Goal: Task Accomplishment & Management: Manage account settings

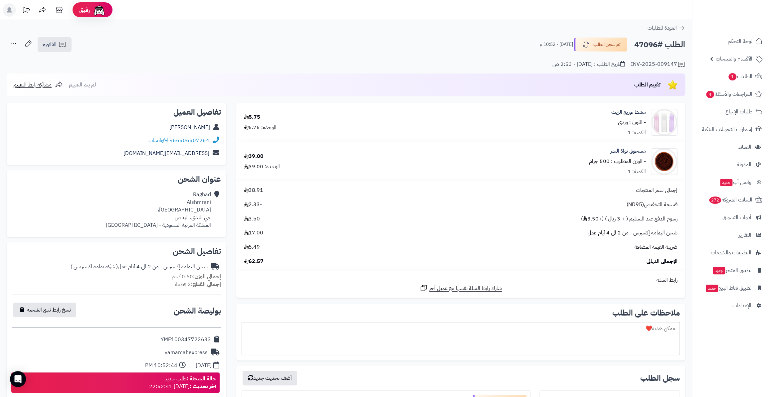
drag, startPoint x: 634, startPoint y: 44, endPoint x: 656, endPoint y: 44, distance: 22.0
click at [656, 44] on h2 "الطلب #47096" at bounding box center [659, 45] width 51 height 14
copy h2 "47096"
click at [189, 126] on link "Raghad Alshmrani" at bounding box center [189, 127] width 41 height 8
copy h2 "47096"
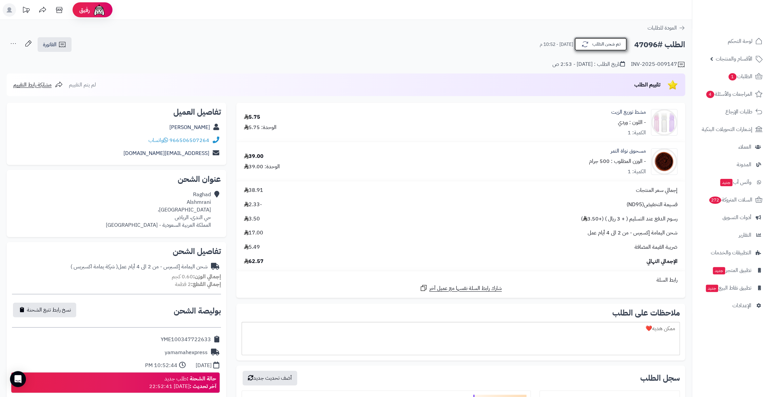
click at [610, 48] on button "تم شحن الطلب" at bounding box center [600, 44] width 53 height 14
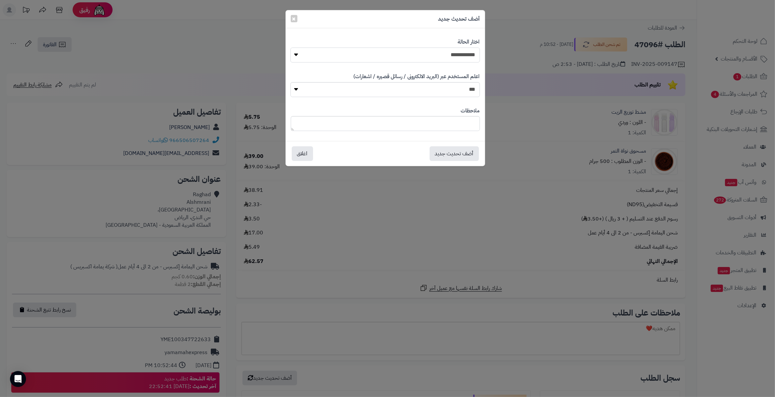
click at [409, 53] on select "**********" at bounding box center [384, 55] width 189 height 15
select select "*"
click at [290, 48] on select "**********" at bounding box center [384, 55] width 189 height 15
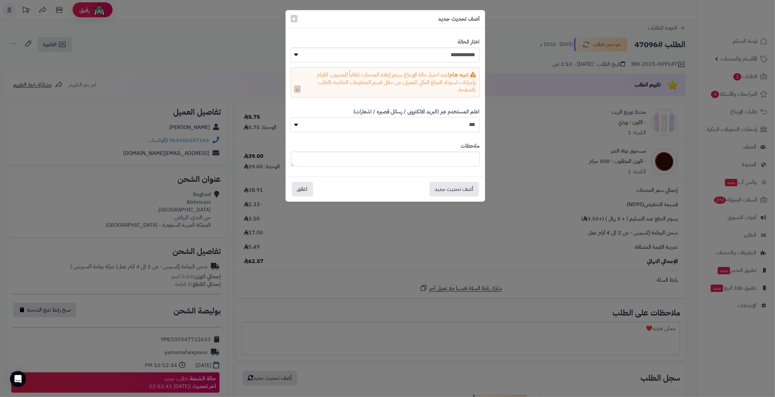
click at [456, 122] on select "*** **" at bounding box center [384, 125] width 189 height 15
select select "*"
click at [290, 118] on select "*** **" at bounding box center [384, 125] width 189 height 15
click at [462, 192] on button "أضف تحديث جديد" at bounding box center [453, 189] width 49 height 15
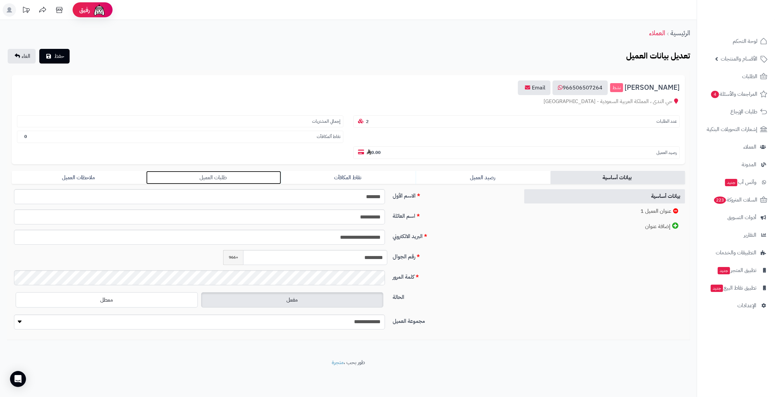
click at [193, 171] on link "طلبات العميل" at bounding box center [213, 177] width 134 height 13
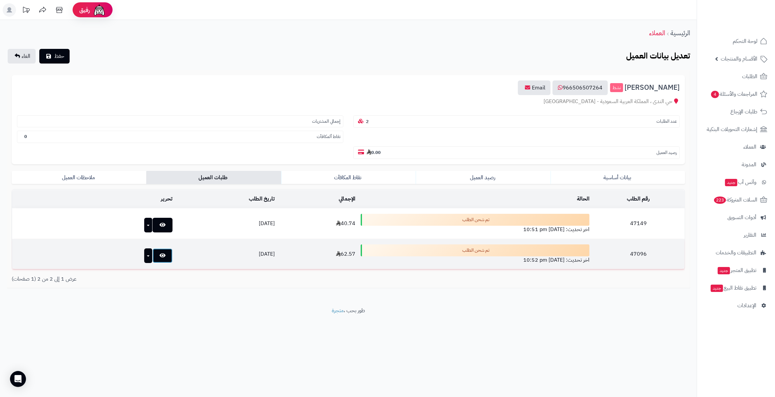
click at [152, 249] on link at bounding box center [162, 256] width 20 height 15
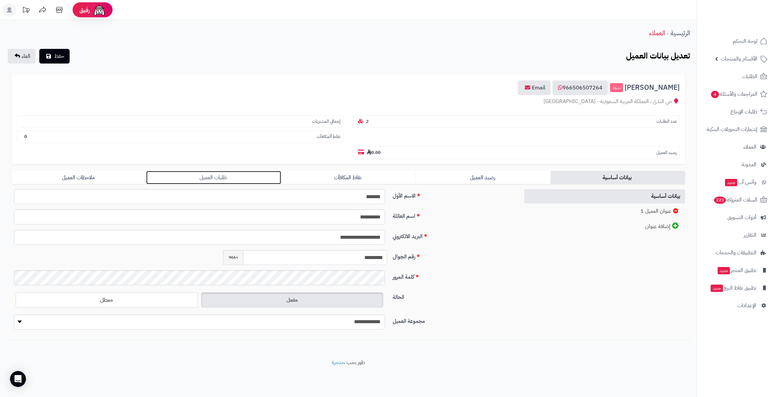
click at [186, 171] on link "طلبات العميل" at bounding box center [213, 177] width 134 height 13
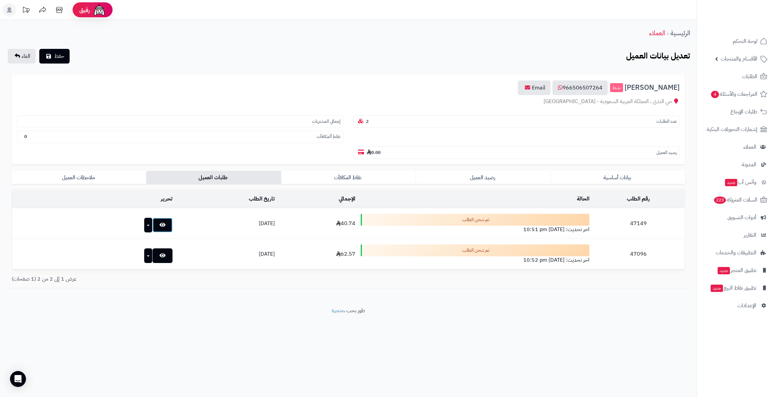
click at [159, 222] on icon at bounding box center [162, 224] width 6 height 5
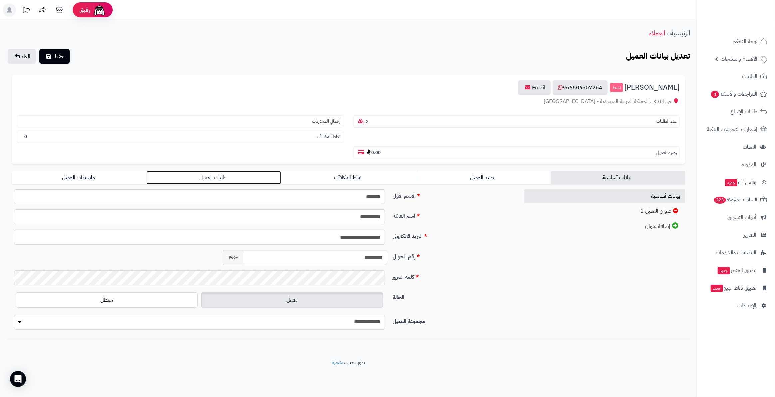
click at [201, 171] on link "طلبات العميل" at bounding box center [213, 177] width 134 height 13
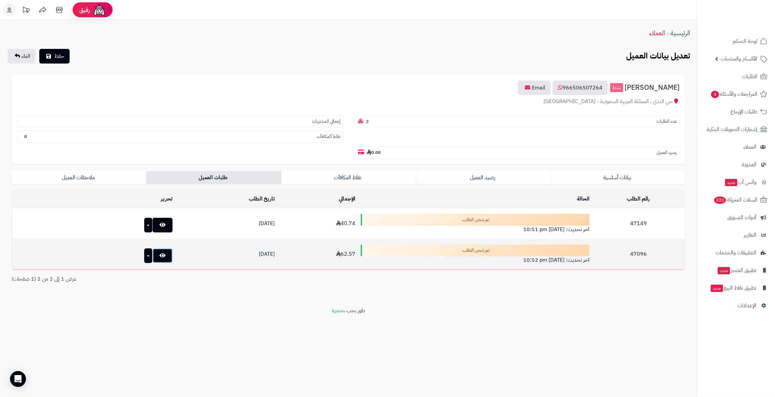
click at [152, 249] on link at bounding box center [162, 256] width 20 height 15
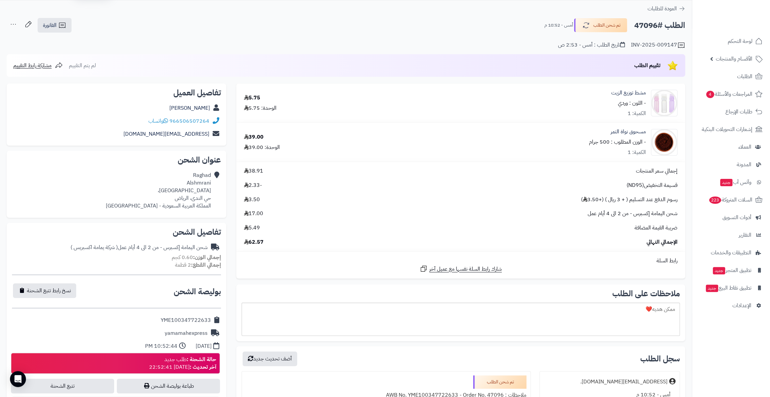
scroll to position [30, 0]
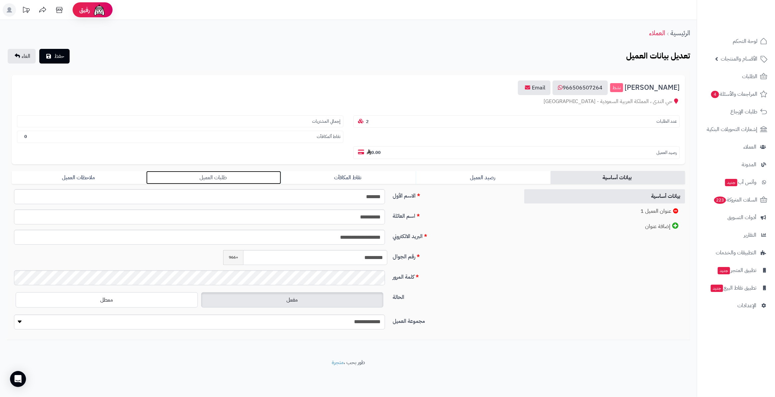
click at [205, 171] on link "طلبات العميل" at bounding box center [213, 177] width 134 height 13
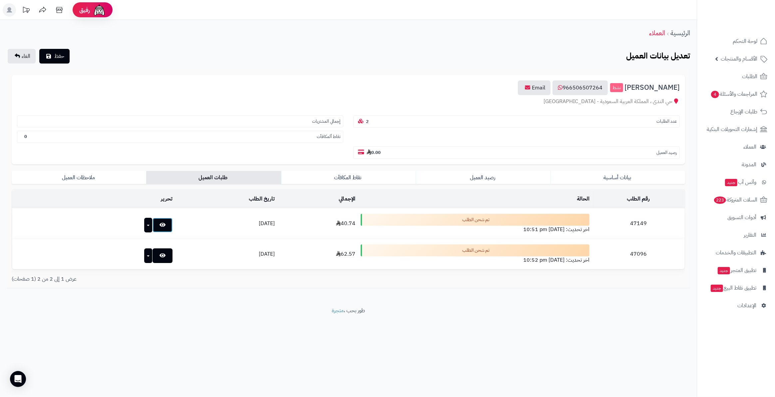
click at [152, 218] on link at bounding box center [162, 225] width 20 height 15
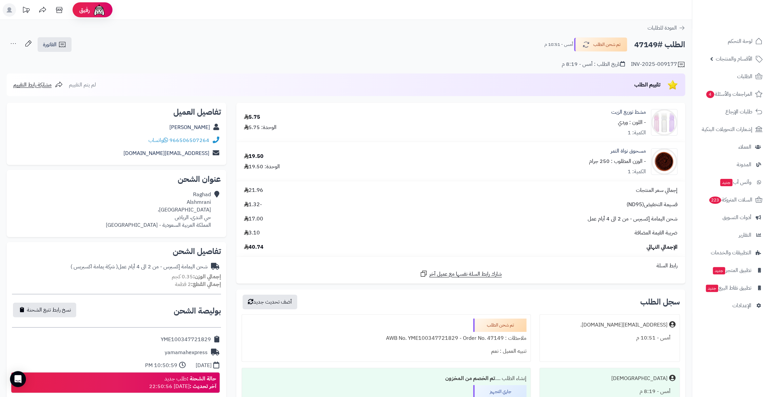
drag, startPoint x: 634, startPoint y: 46, endPoint x: 658, endPoint y: 44, distance: 24.0
click at [658, 44] on h2 "الطلب #47149" at bounding box center [659, 45] width 51 height 14
copy h2 "47149"
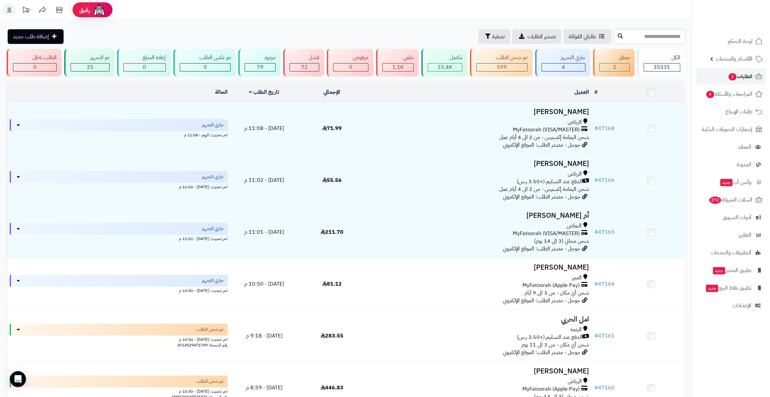
click at [743, 84] on link "الطلبات 3" at bounding box center [731, 77] width 70 height 16
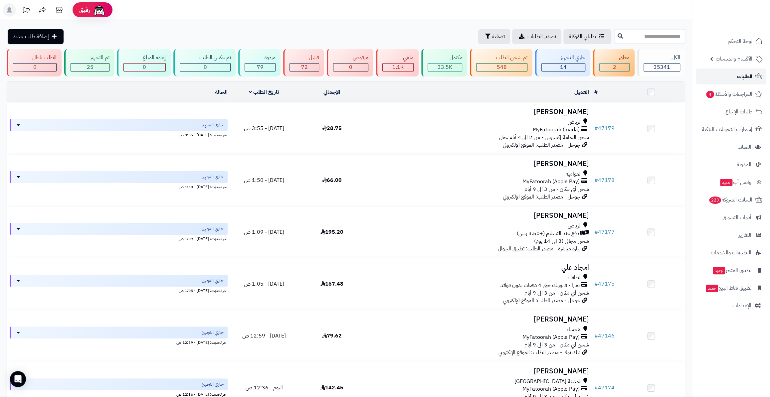
click at [735, 77] on link "الطلبات" at bounding box center [731, 77] width 70 height 16
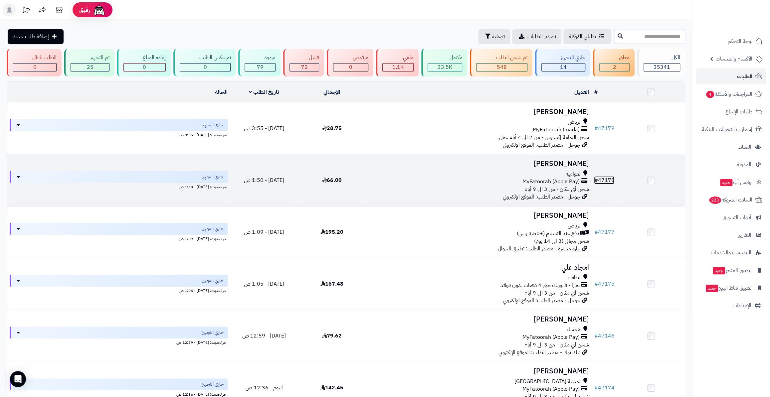
click at [605, 177] on link "# 47178" at bounding box center [604, 180] width 20 height 8
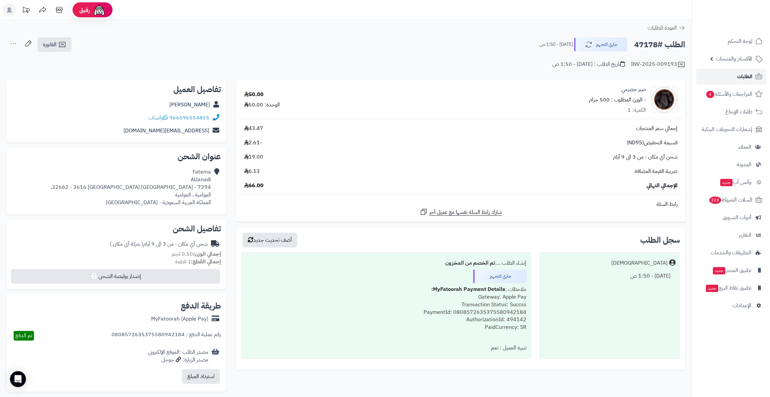
click at [732, 76] on link "الطلبات" at bounding box center [731, 77] width 70 height 16
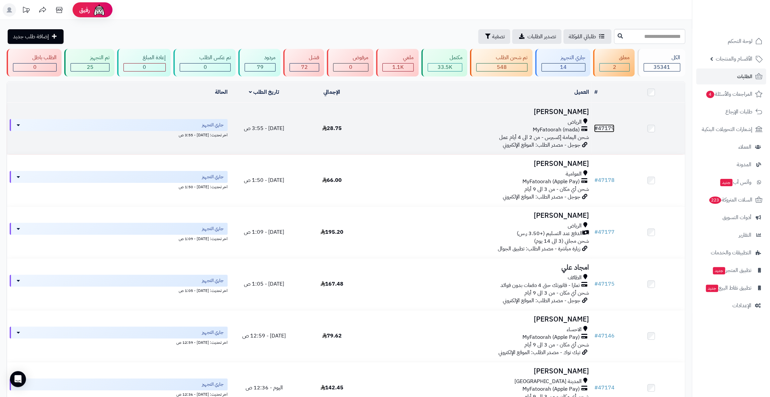
click at [598, 130] on span "#" at bounding box center [596, 128] width 4 height 8
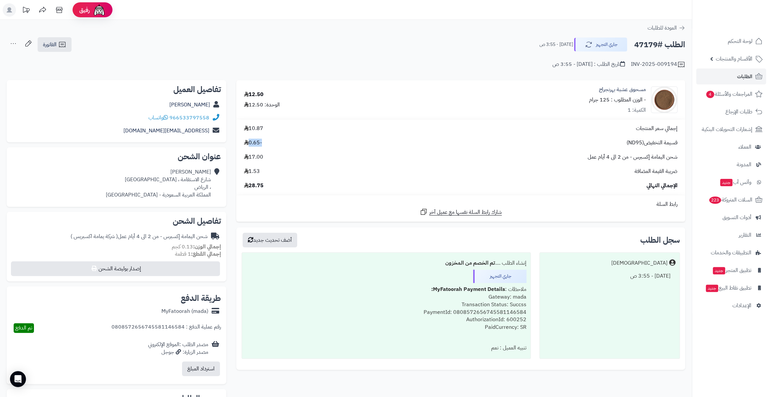
drag, startPoint x: 274, startPoint y: 144, endPoint x: 250, endPoint y: 143, distance: 24.0
click at [250, 143] on div "قسيمة التخفيض(ND95) -0.65" at bounding box center [461, 143] width 444 height 8
click at [274, 149] on div "إجمالي سعر المنتجات 10.87 قسيمة التخفيض(ND95) -0.65 شحن اليمامة إكسبرس - من 2 ا…" at bounding box center [461, 157] width 444 height 65
click at [746, 79] on span "الطلبات" at bounding box center [744, 76] width 15 height 9
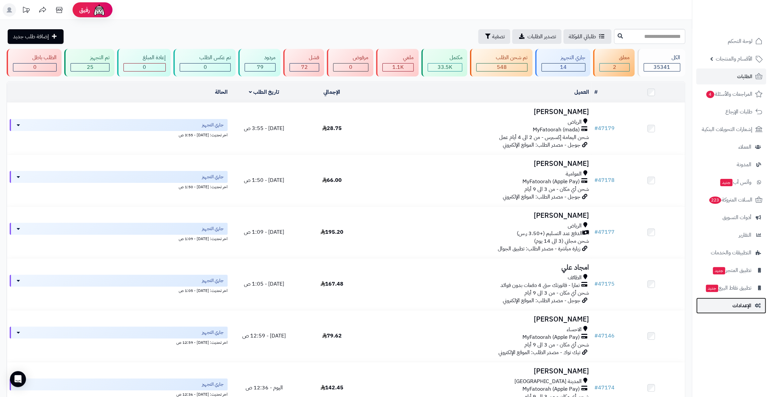
click at [744, 310] on span "الإعدادات" at bounding box center [742, 305] width 19 height 9
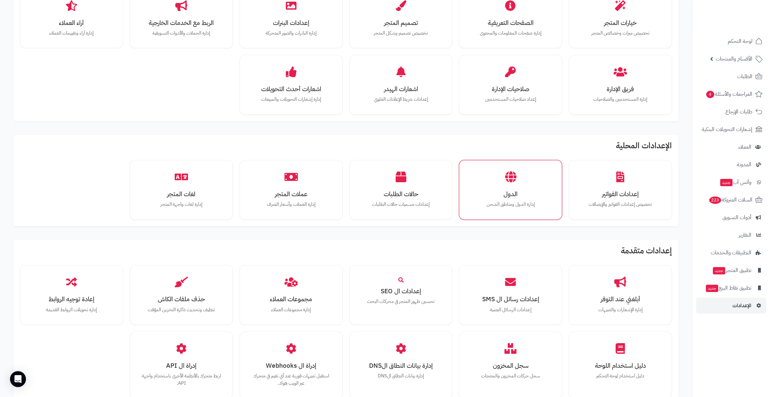
scroll to position [181, 0]
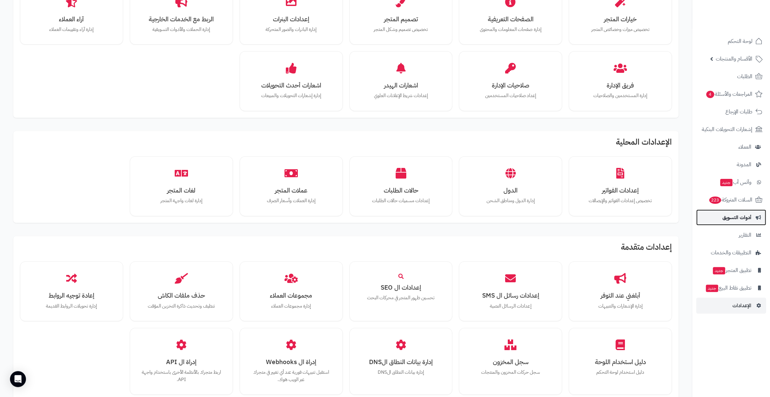
click at [731, 223] on link "أدوات التسويق" at bounding box center [731, 218] width 70 height 16
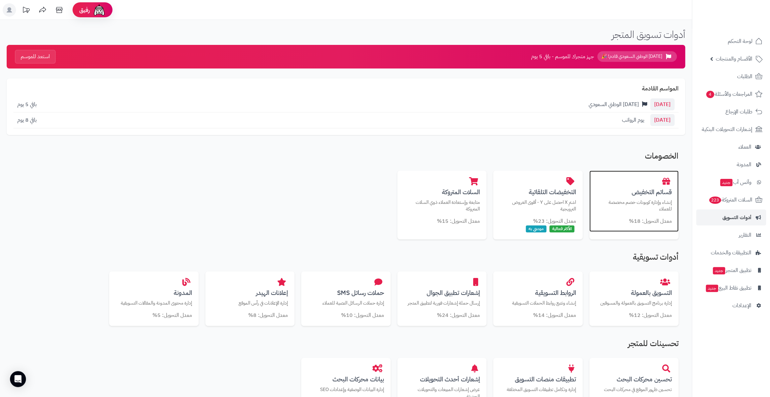
click at [639, 202] on p "إنشاء وإدارة كوبونات خصم مخصصة للعملاء" at bounding box center [634, 206] width 76 height 14
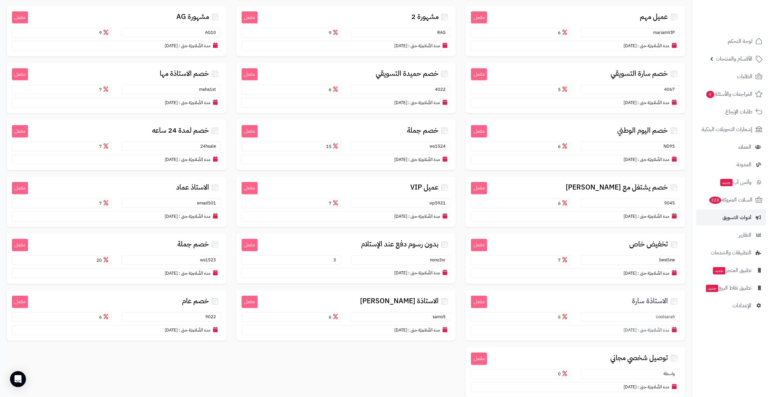
scroll to position [367, 0]
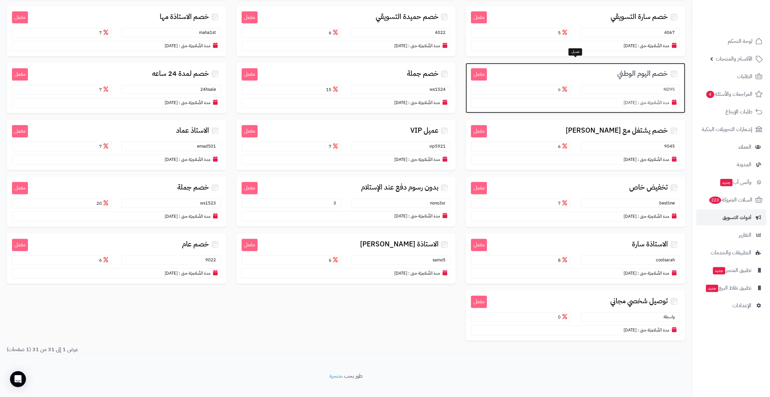
click at [626, 70] on span "خصم اليوم الوطني" at bounding box center [642, 74] width 51 height 8
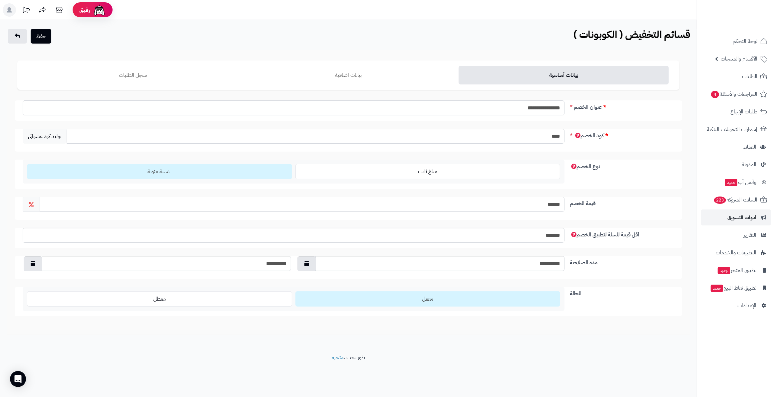
drag, startPoint x: 533, startPoint y: 209, endPoint x: 588, endPoint y: 207, distance: 54.9
click at [588, 207] on div "قيمة الخصم ******" at bounding box center [348, 208] width 667 height 23
type input "*"
click at [43, 42] on button "حفظ" at bounding box center [41, 36] width 21 height 15
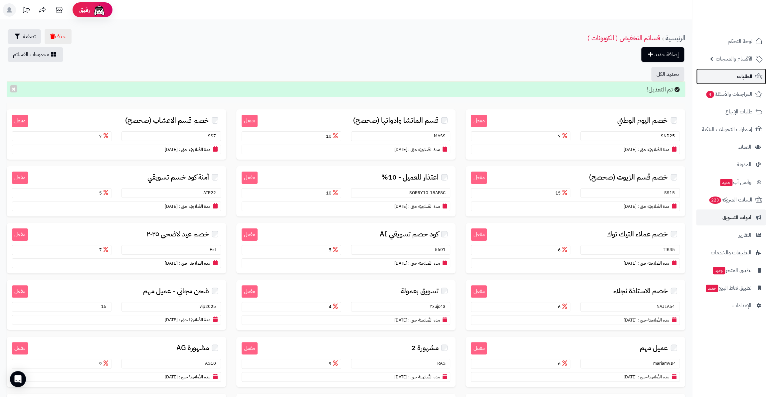
click at [729, 72] on link "الطلبات" at bounding box center [731, 77] width 70 height 16
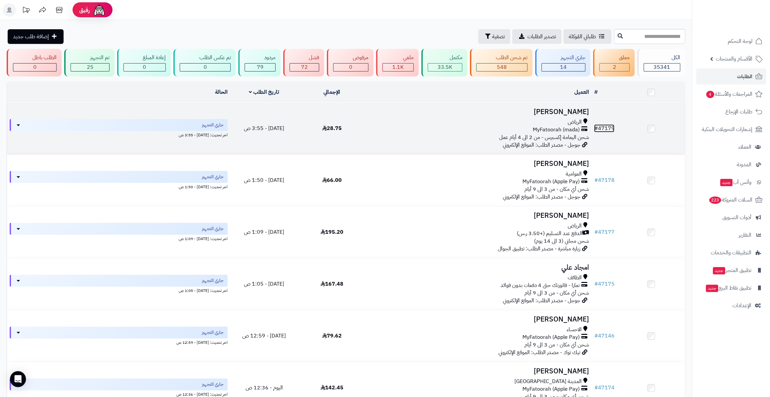
click at [599, 125] on link "# 47179" at bounding box center [604, 128] width 20 height 8
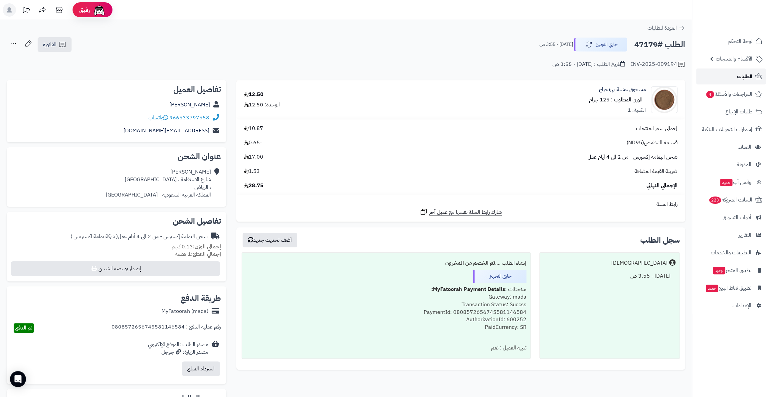
click at [728, 81] on link "الطلبات" at bounding box center [731, 77] width 70 height 16
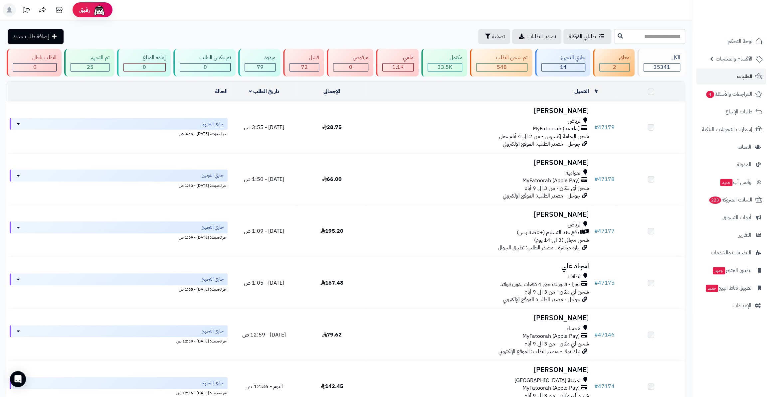
click at [729, 93] on span "المراجعات والأسئلة 4" at bounding box center [729, 94] width 47 height 9
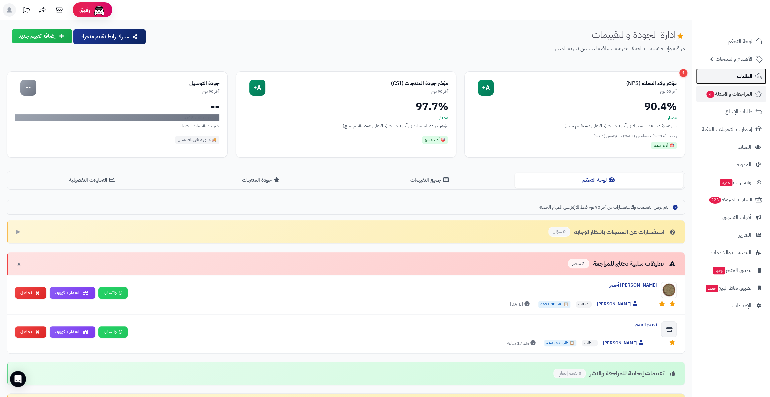
click at [731, 75] on link "الطلبات" at bounding box center [731, 77] width 70 height 16
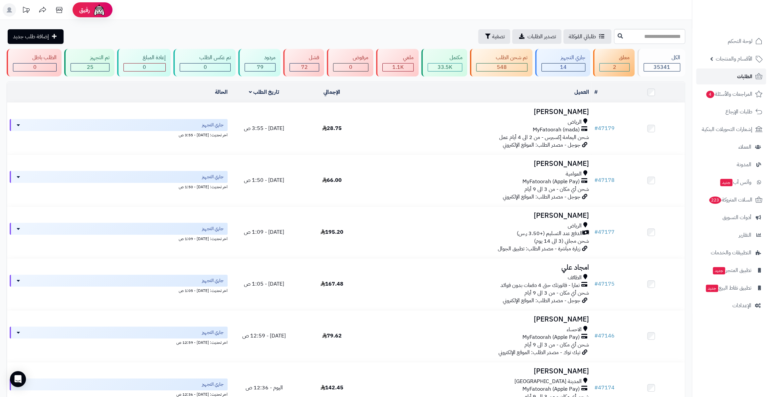
click at [747, 75] on span "الطلبات" at bounding box center [744, 76] width 15 height 9
